Goal: Check status: Check status

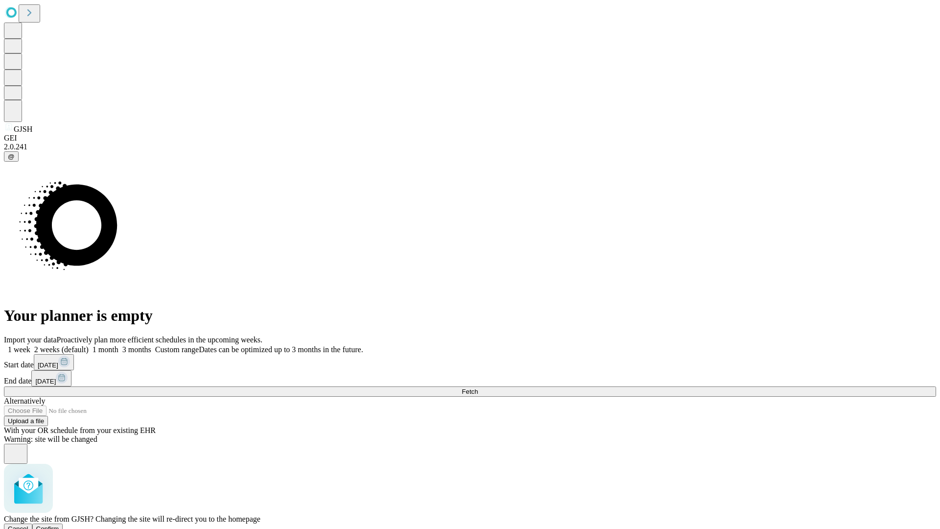
click at [59, 525] on span "Confirm" at bounding box center [47, 528] width 23 height 7
click at [30, 345] on label "1 week" at bounding box center [17, 349] width 26 height 8
click at [478, 388] on span "Fetch" at bounding box center [470, 391] width 16 height 7
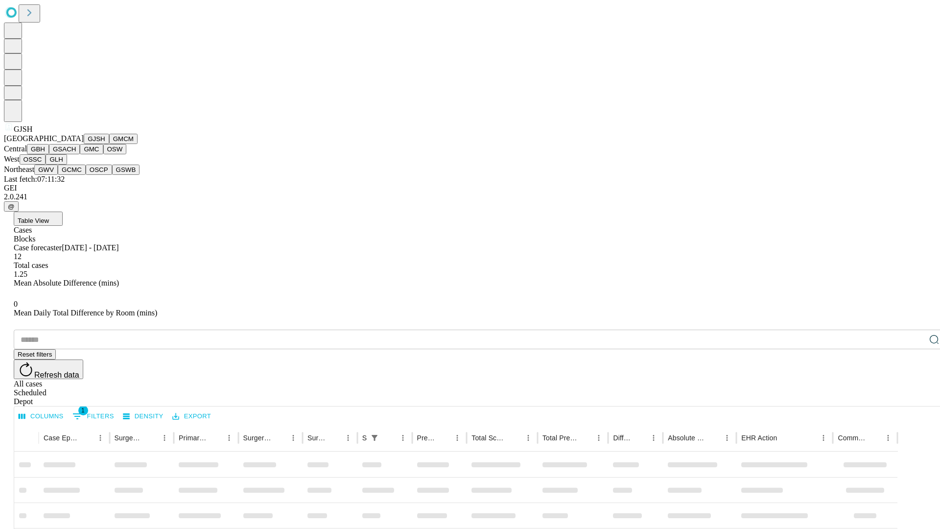
click at [109, 144] on button "GMCM" at bounding box center [123, 139] width 28 height 10
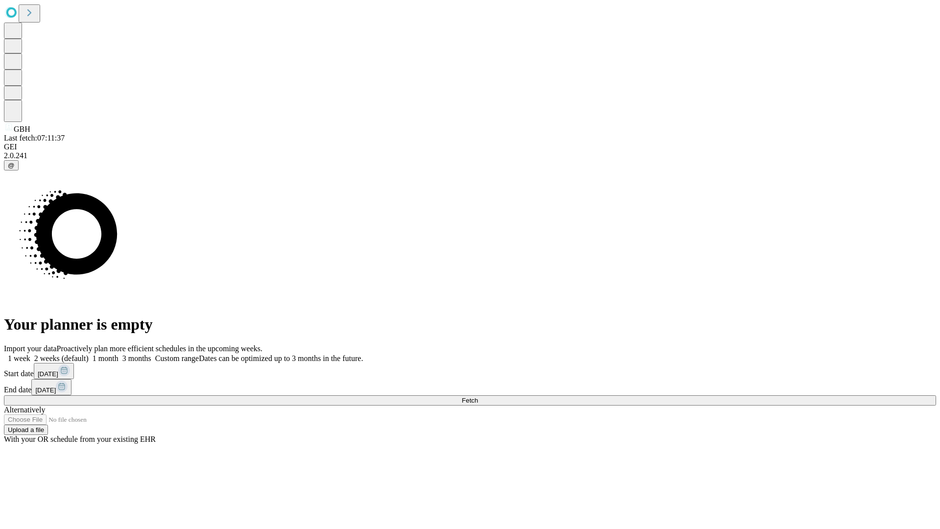
click at [30, 354] on label "1 week" at bounding box center [17, 358] width 26 height 8
click at [478, 397] on span "Fetch" at bounding box center [470, 400] width 16 height 7
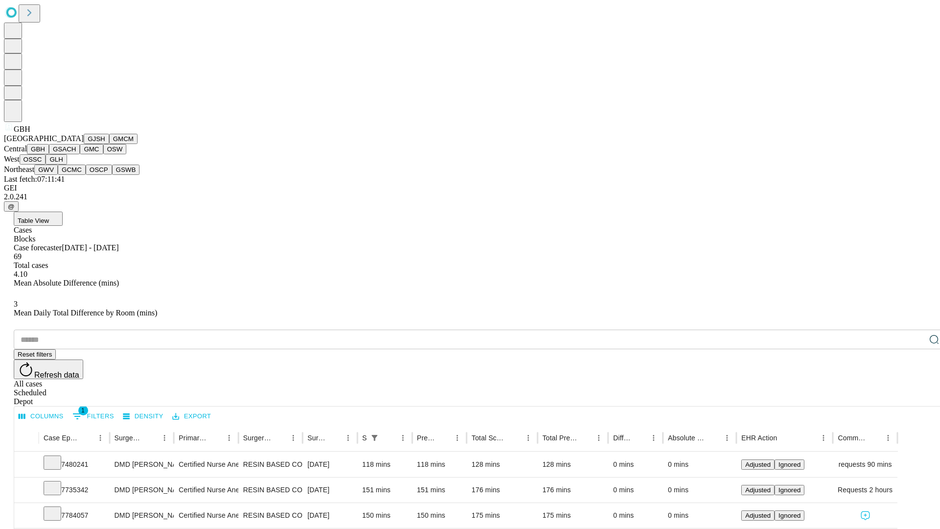
click at [76, 154] on button "GSACH" at bounding box center [64, 149] width 31 height 10
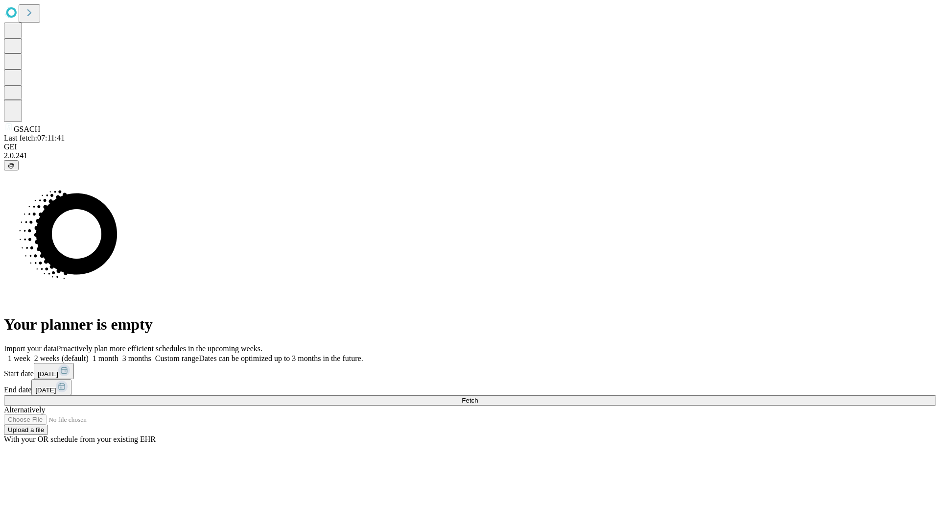
click at [478, 397] on span "Fetch" at bounding box center [470, 400] width 16 height 7
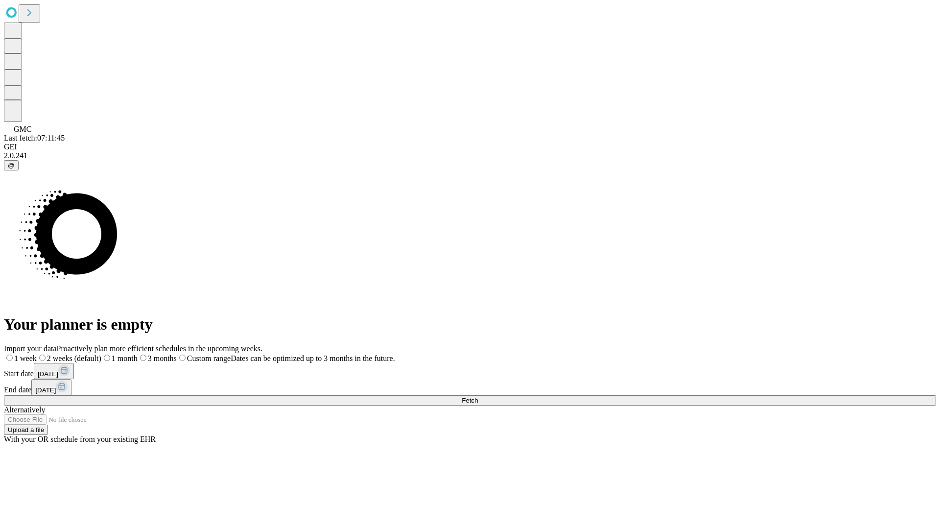
click at [37, 354] on label "1 week" at bounding box center [20, 358] width 33 height 8
click at [478, 397] on span "Fetch" at bounding box center [470, 400] width 16 height 7
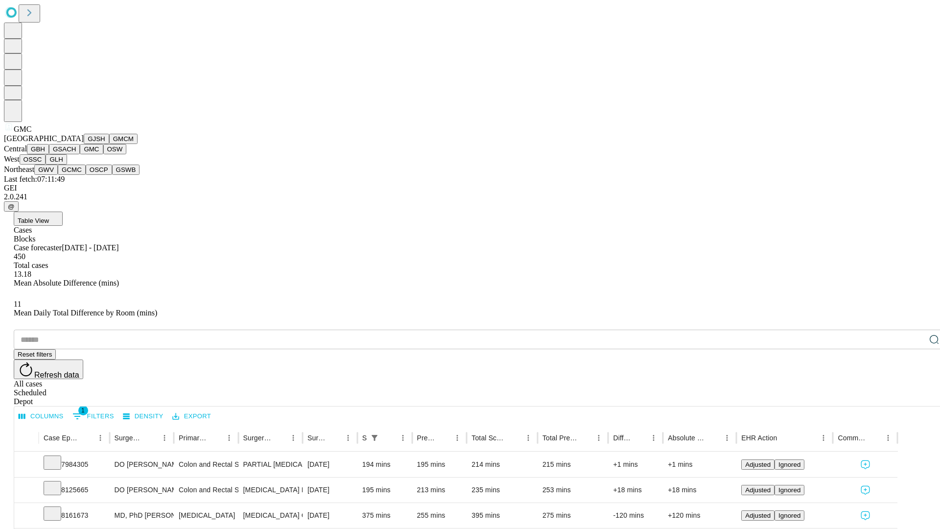
click at [103, 154] on button "OSW" at bounding box center [115, 149] width 24 height 10
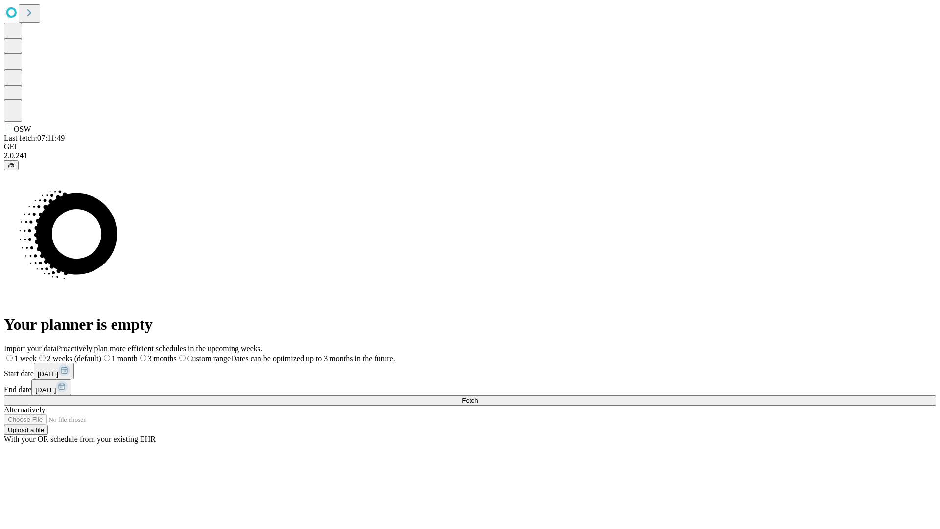
click at [37, 354] on label "1 week" at bounding box center [20, 358] width 33 height 8
click at [478, 397] on span "Fetch" at bounding box center [470, 400] width 16 height 7
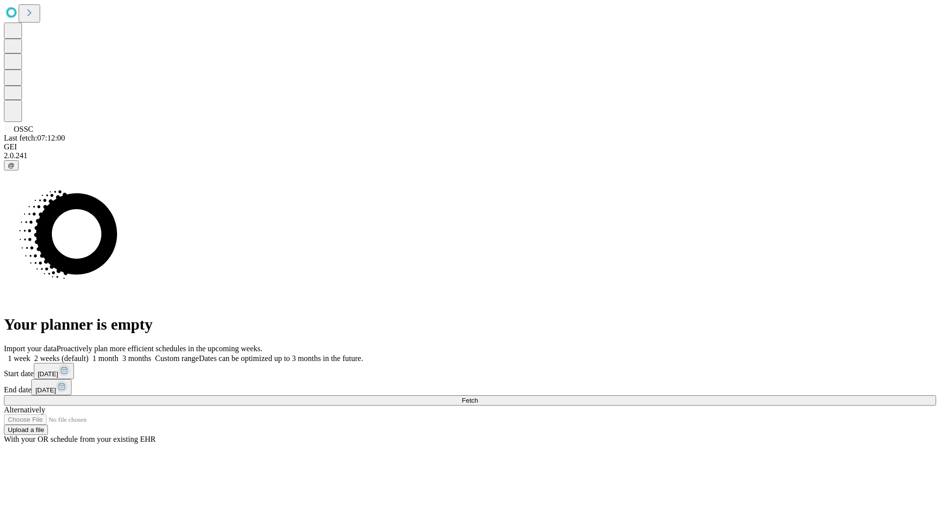
click at [30, 354] on label "1 week" at bounding box center [17, 358] width 26 height 8
click at [478, 397] on span "Fetch" at bounding box center [470, 400] width 16 height 7
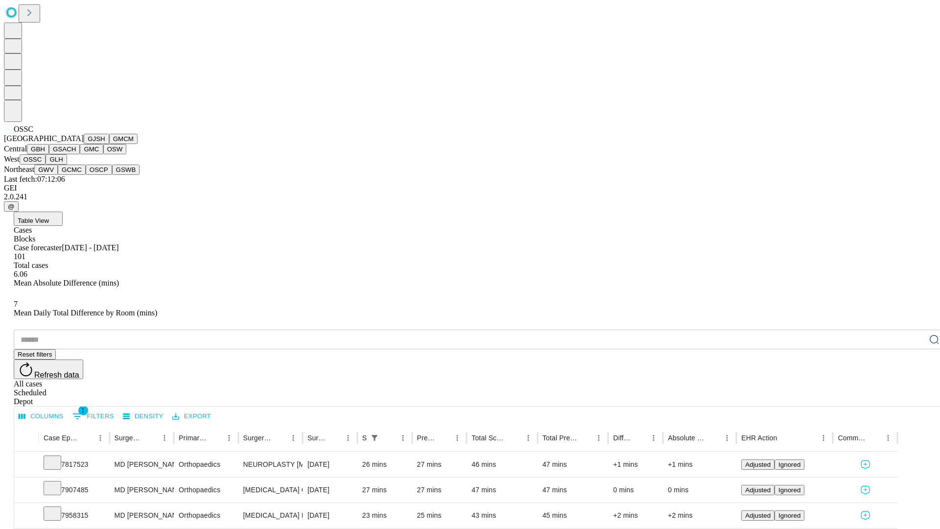
click at [67, 165] on button "GLH" at bounding box center [56, 159] width 21 height 10
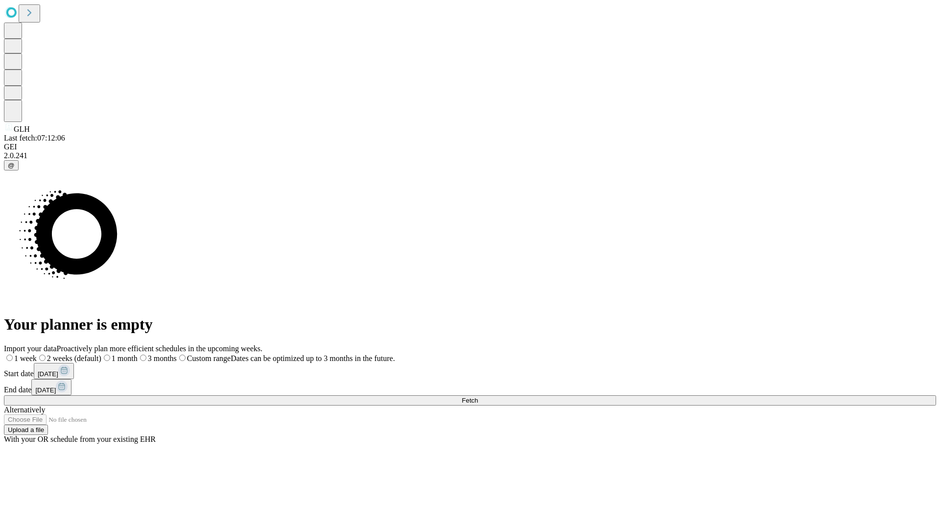
click at [37, 354] on label "1 week" at bounding box center [20, 358] width 33 height 8
click at [478, 397] on span "Fetch" at bounding box center [470, 400] width 16 height 7
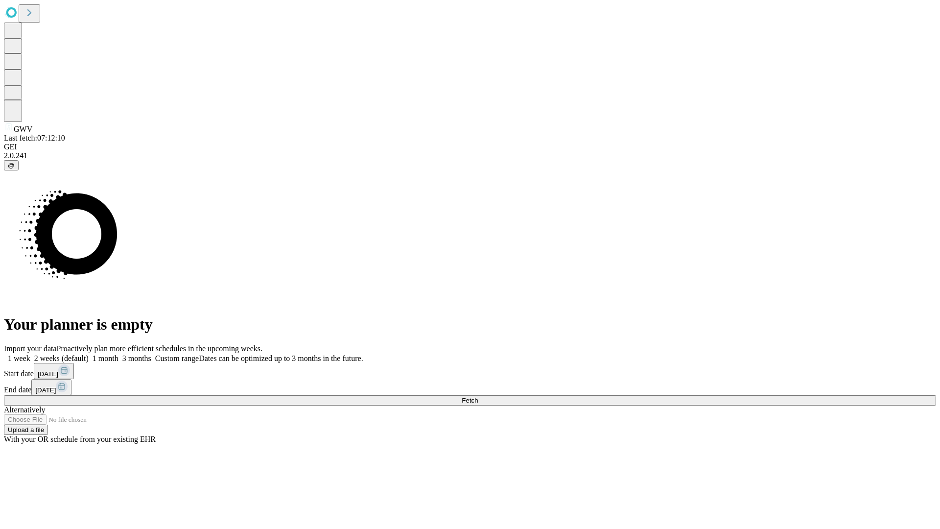
click at [30, 354] on label "1 week" at bounding box center [17, 358] width 26 height 8
click at [478, 397] on span "Fetch" at bounding box center [470, 400] width 16 height 7
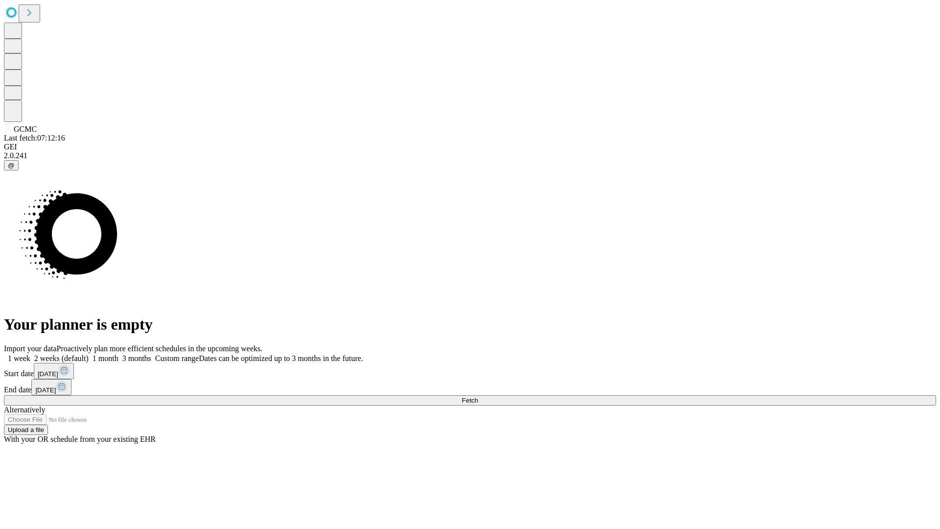
click at [30, 354] on label "1 week" at bounding box center [17, 358] width 26 height 8
click at [478, 397] on span "Fetch" at bounding box center [470, 400] width 16 height 7
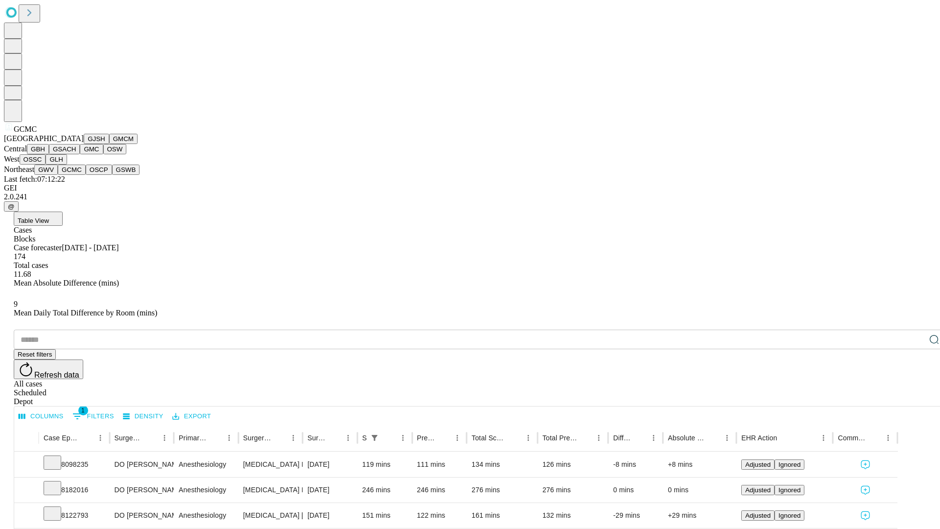
click at [86, 175] on button "OSCP" at bounding box center [99, 170] width 26 height 10
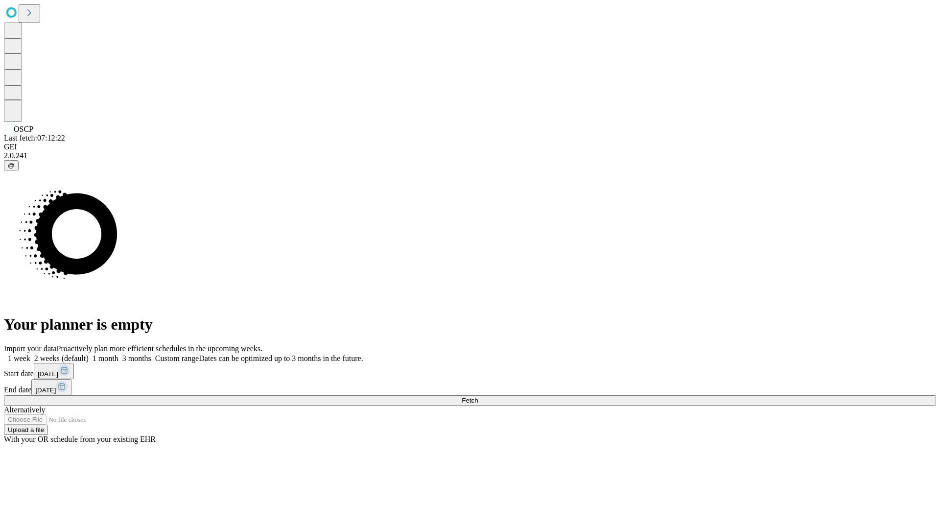
click at [30, 354] on label "1 week" at bounding box center [17, 358] width 26 height 8
click at [478, 397] on span "Fetch" at bounding box center [470, 400] width 16 height 7
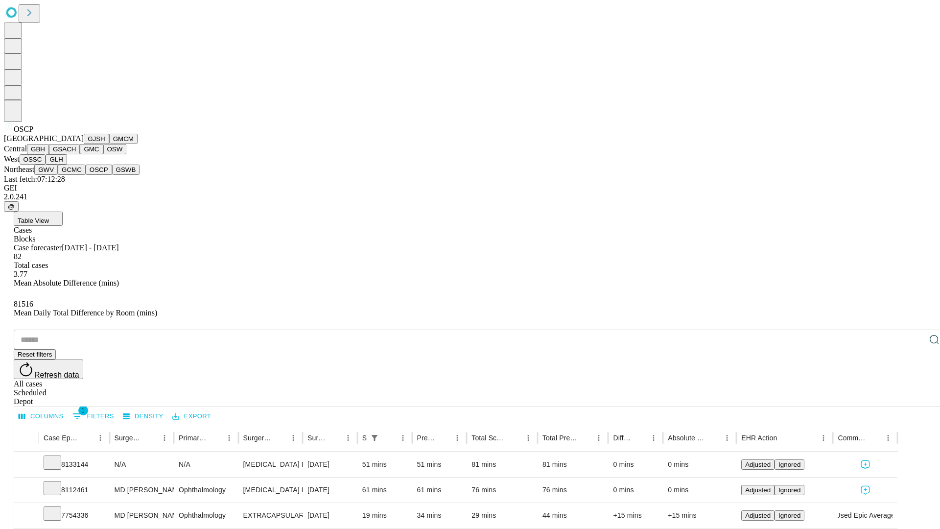
click at [112, 175] on button "GSWB" at bounding box center [126, 170] width 28 height 10
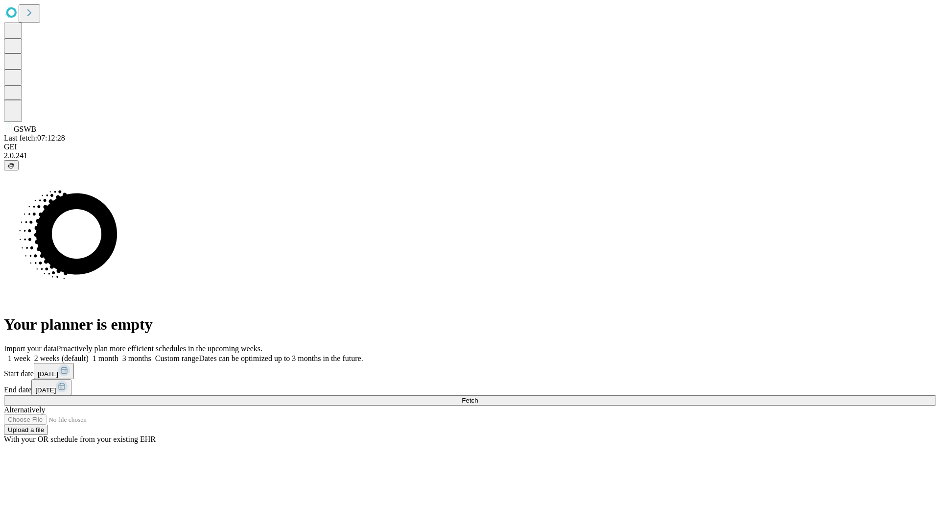
click at [30, 354] on label "1 week" at bounding box center [17, 358] width 26 height 8
click at [478, 397] on span "Fetch" at bounding box center [470, 400] width 16 height 7
